Goal: Find specific page/section: Find specific page/section

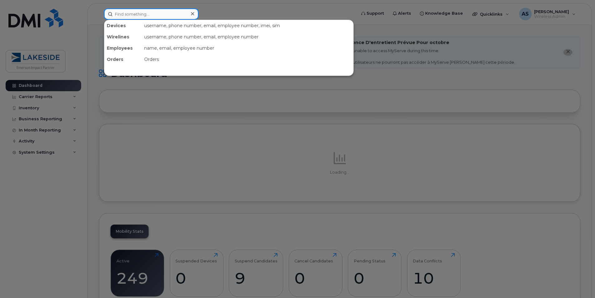
click at [164, 13] on input at bounding box center [151, 13] width 95 height 11
paste input "[PHONE_NUMBER]"
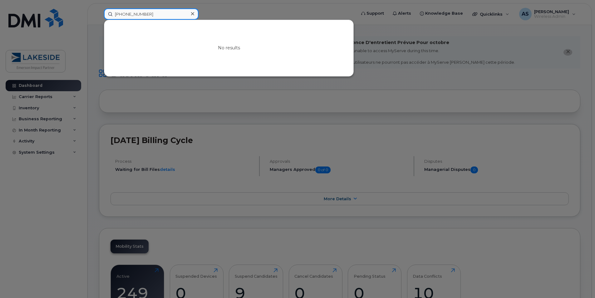
drag, startPoint x: 153, startPoint y: 14, endPoint x: 96, endPoint y: 11, distance: 57.2
click at [99, 11] on div "[PHONE_NUMBER] No results" at bounding box center [228, 13] width 258 height 11
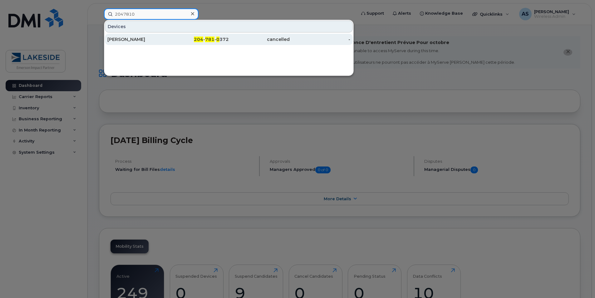
type input "2047810"
click at [159, 35] on div "[PERSON_NAME]" at bounding box center [137, 39] width 61 height 11
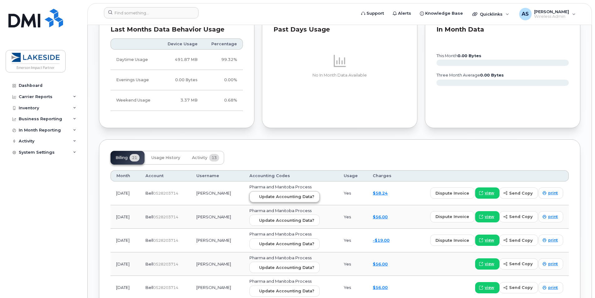
scroll to position [406, 0]
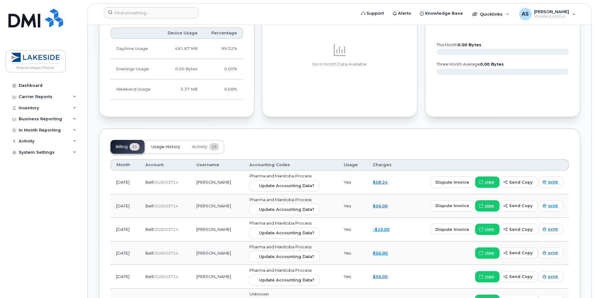
click at [165, 147] on span "Usage History" at bounding box center [165, 146] width 29 height 5
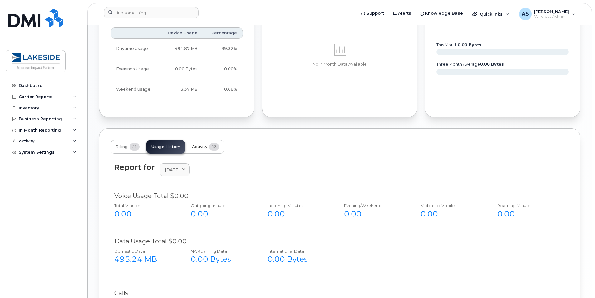
click at [211, 147] on span "13" at bounding box center [214, 146] width 10 height 7
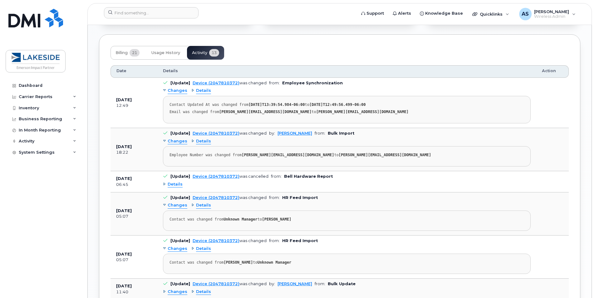
scroll to position [499, 0]
